Goal: Task Accomplishment & Management: Manage account settings

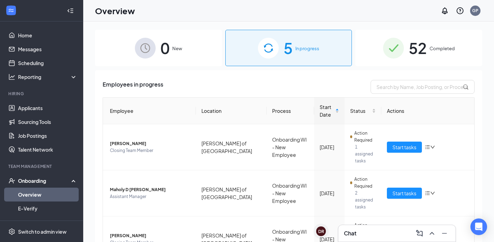
click at [370, 236] on div "Chat" at bounding box center [397, 233] width 106 height 11
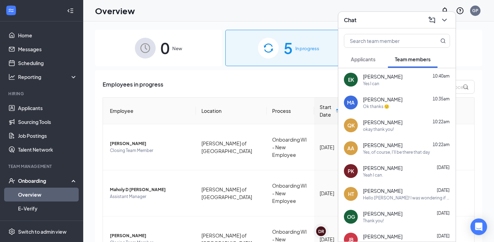
click at [369, 62] on span "Applicants" at bounding box center [363, 59] width 25 height 6
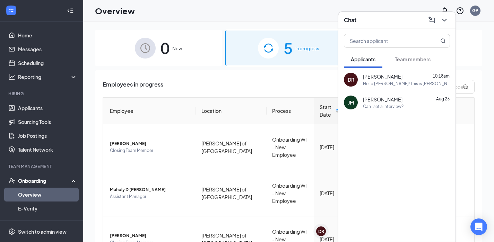
click at [420, 60] on span "Team members" at bounding box center [413, 59] width 36 height 6
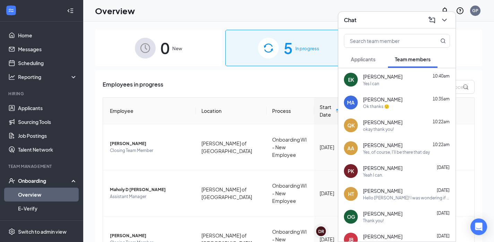
click at [384, 17] on div "Chat" at bounding box center [397, 20] width 106 height 11
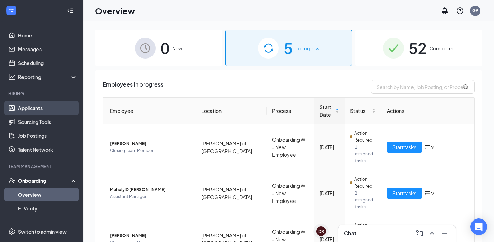
click at [33, 106] on link "Applicants" at bounding box center [47, 108] width 59 height 14
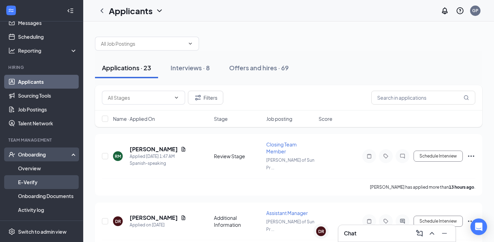
scroll to position [30, 0]
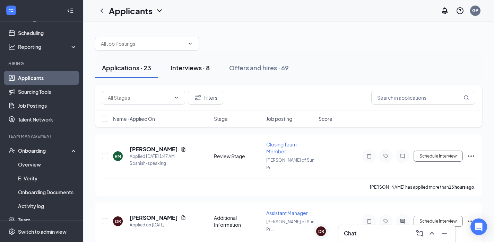
click at [179, 62] on button "Interviews · 8" at bounding box center [190, 68] width 53 height 21
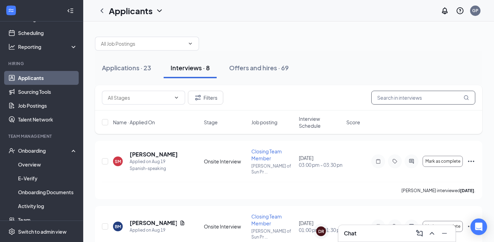
click at [414, 101] on input "text" at bounding box center [423, 98] width 104 height 14
click at [33, 79] on link "Applicants" at bounding box center [47, 78] width 59 height 14
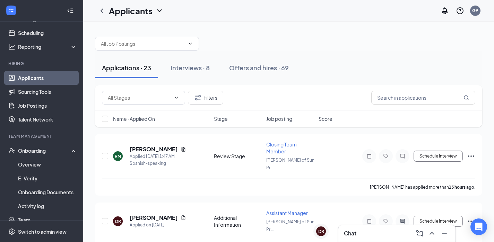
click at [200, 69] on div "Interviews · 8" at bounding box center [189, 67] width 39 height 9
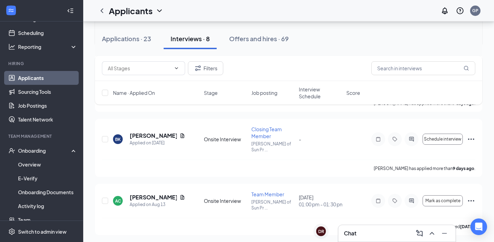
scroll to position [152, 0]
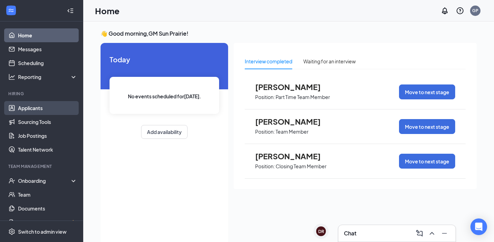
click at [40, 106] on link "Applicants" at bounding box center [47, 108] width 59 height 14
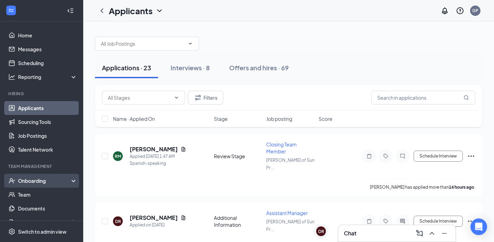
click at [54, 175] on div "Onboarding" at bounding box center [41, 181] width 83 height 14
click at [45, 193] on link "Overview" at bounding box center [47, 195] width 59 height 14
